Goal: Check status: Check status

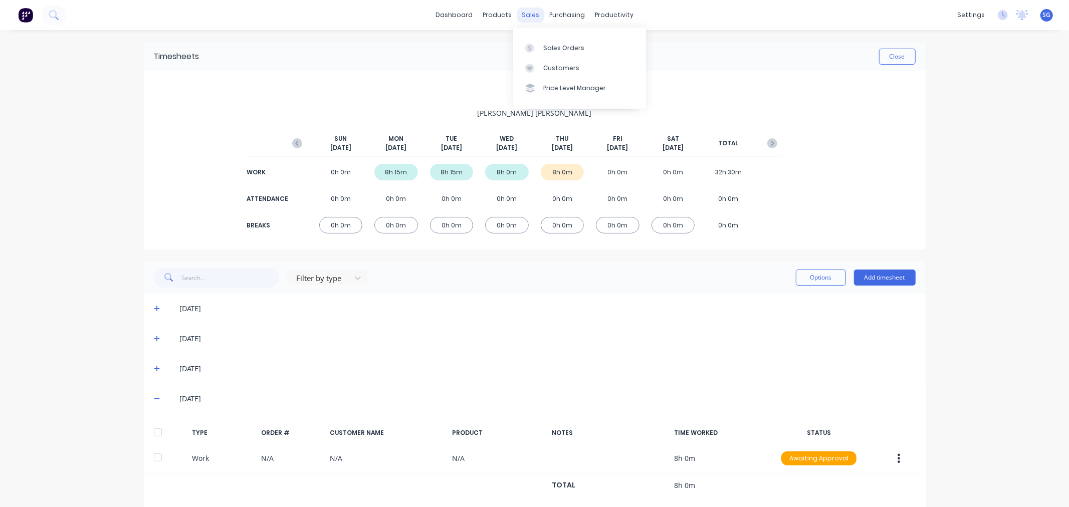
click at [532, 20] on div "sales" at bounding box center [531, 15] width 28 height 15
click at [543, 49] on div "Sales Orders" at bounding box center [563, 48] width 41 height 9
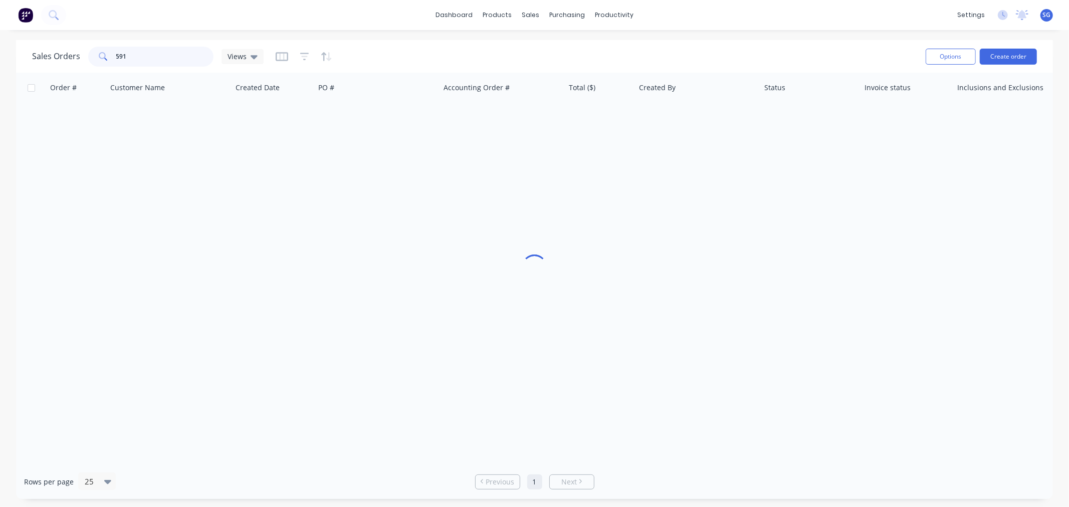
click at [159, 61] on input "591" at bounding box center [165, 57] width 98 height 20
type input "5"
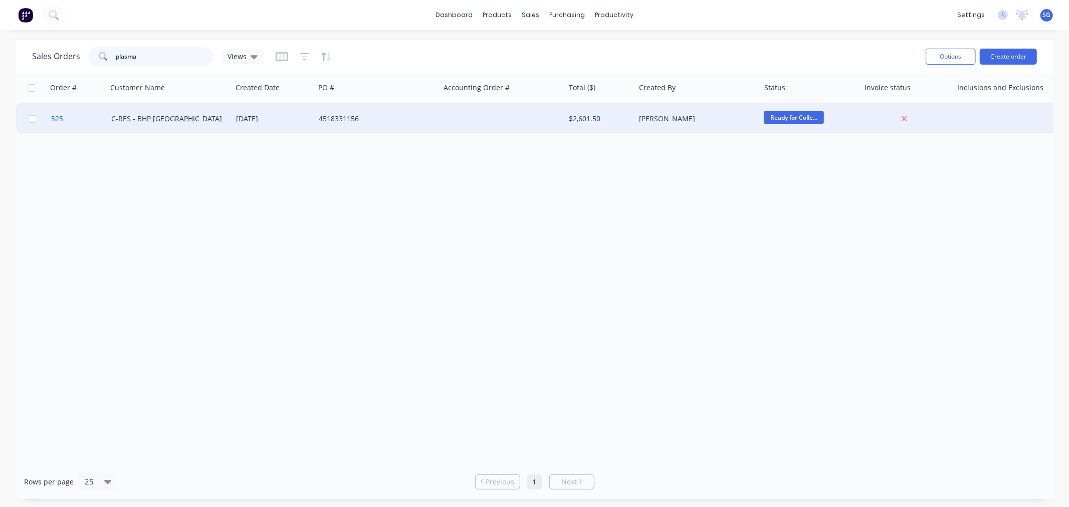
type input "plasma"
click at [57, 118] on span "525" at bounding box center [57, 119] width 12 height 10
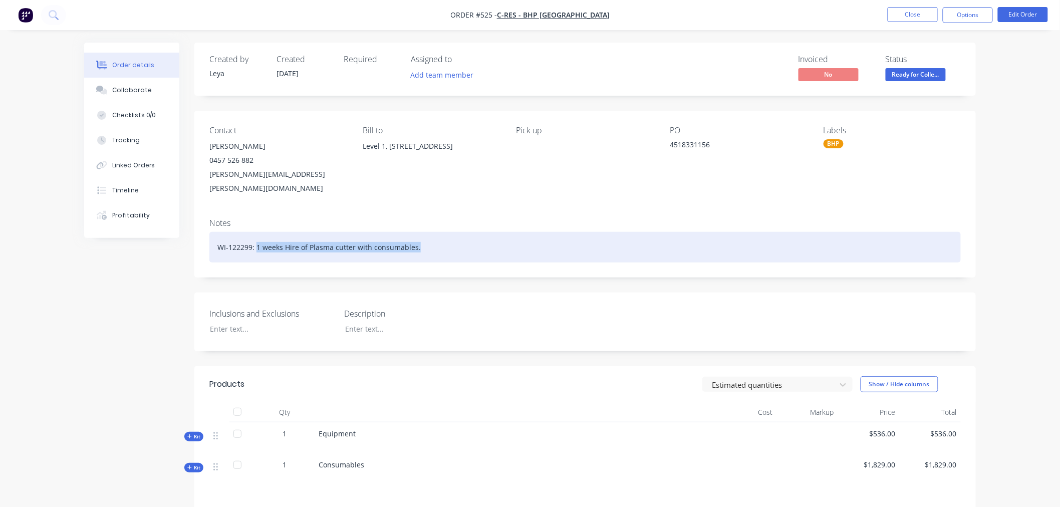
drag, startPoint x: 434, startPoint y: 238, endPoint x: 257, endPoint y: 228, distance: 177.6
click at [257, 232] on div "WI-122299: 1 weeks Hire of Plasma cutter with consumables." at bounding box center [585, 247] width 752 height 31
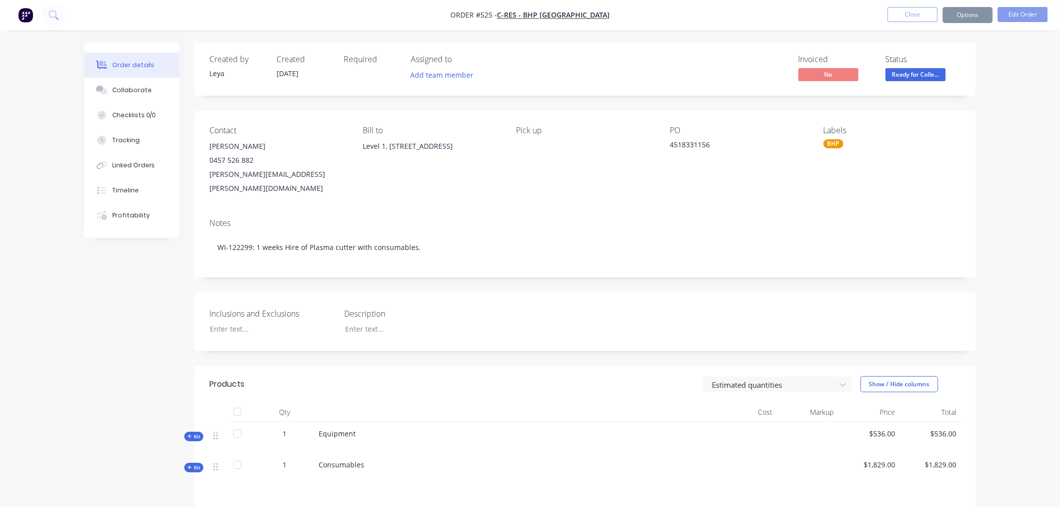
click at [495, 218] on div "Notes" at bounding box center [585, 223] width 752 height 10
click at [143, 92] on div "Collaborate" at bounding box center [132, 90] width 40 height 9
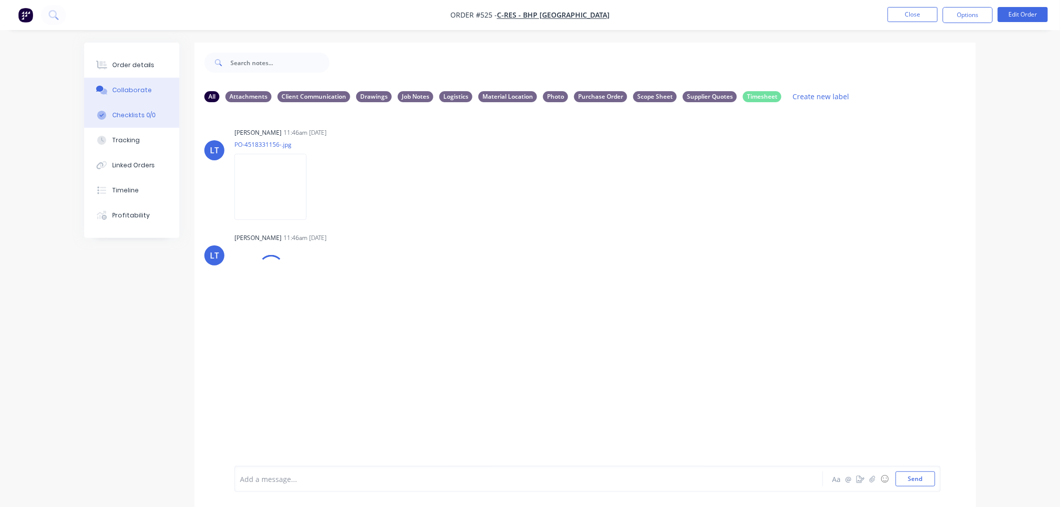
click at [116, 112] on div "Checklists 0/0" at bounding box center [134, 115] width 44 height 9
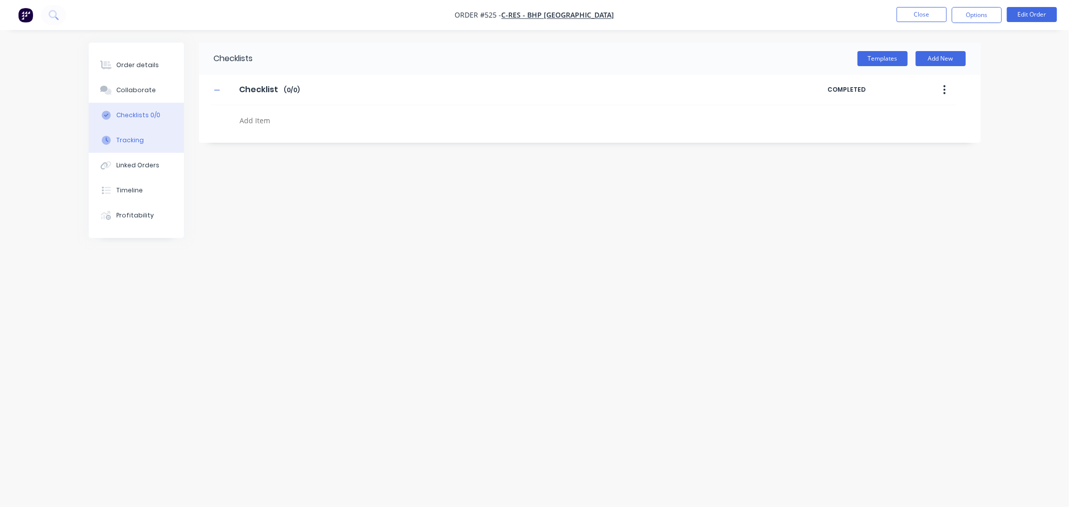
click at [138, 139] on div "Tracking" at bounding box center [130, 140] width 28 height 9
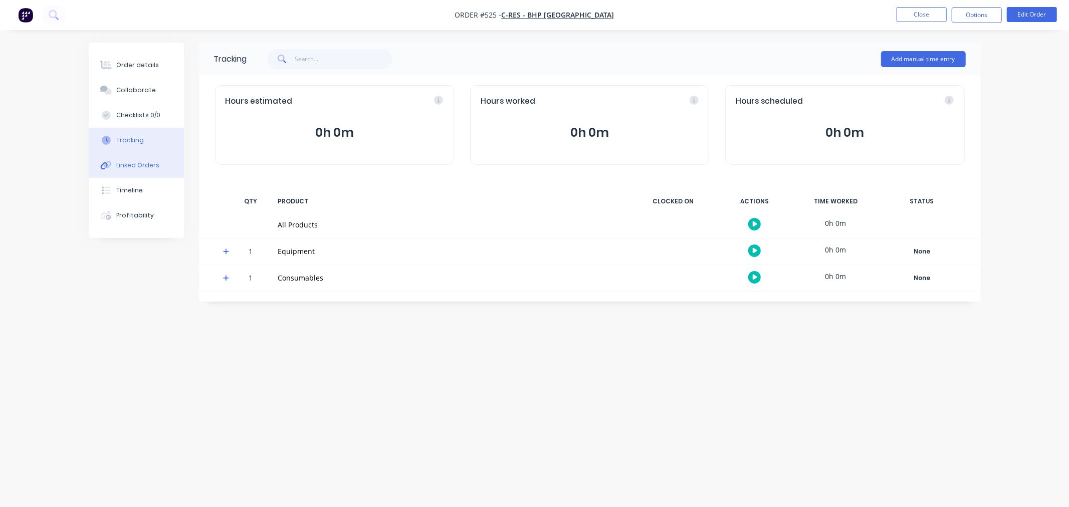
click at [138, 167] on div "Linked Orders" at bounding box center [137, 165] width 43 height 9
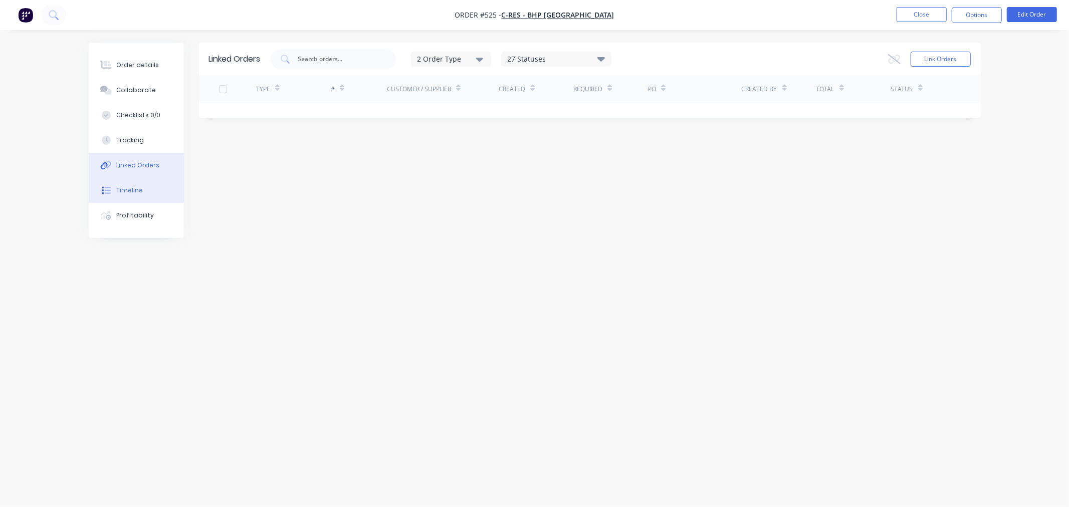
click at [138, 187] on div "Timeline" at bounding box center [129, 190] width 27 height 9
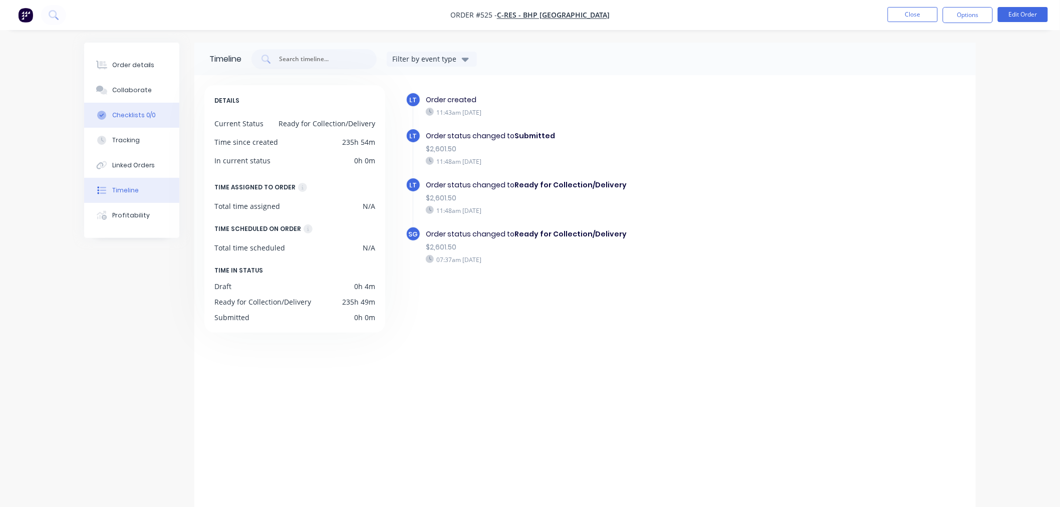
click at [137, 118] on div "Checklists 0/0" at bounding box center [134, 115] width 44 height 9
type textarea "x"
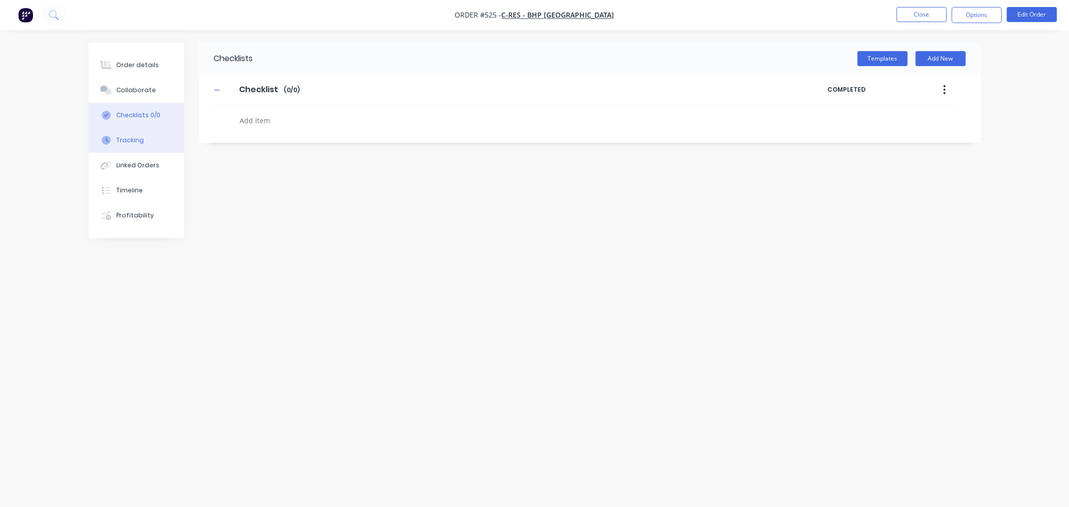
click at [143, 145] on button "Tracking" at bounding box center [136, 140] width 95 height 25
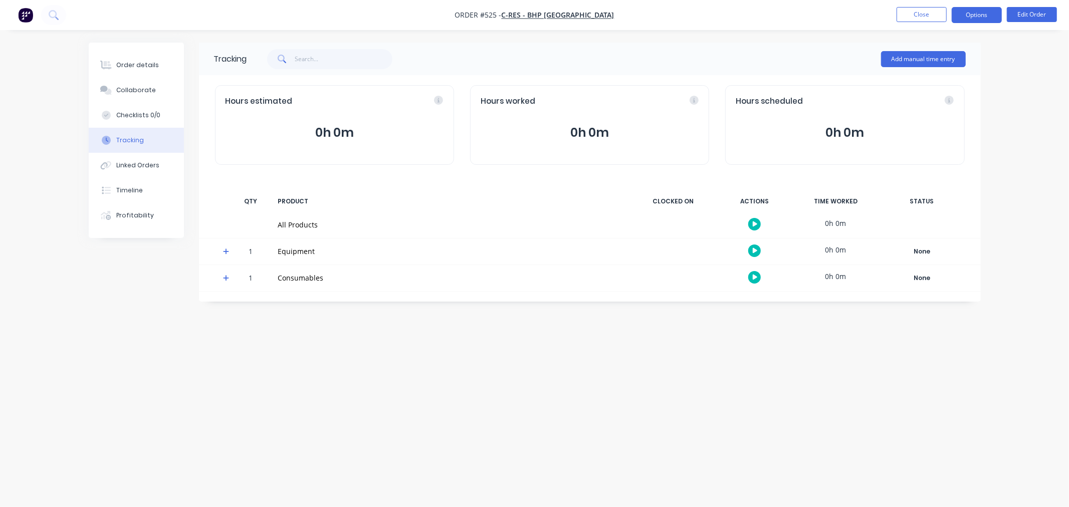
click at [985, 12] on button "Options" at bounding box center [976, 15] width 50 height 16
